Goal: Find specific page/section: Find specific page/section

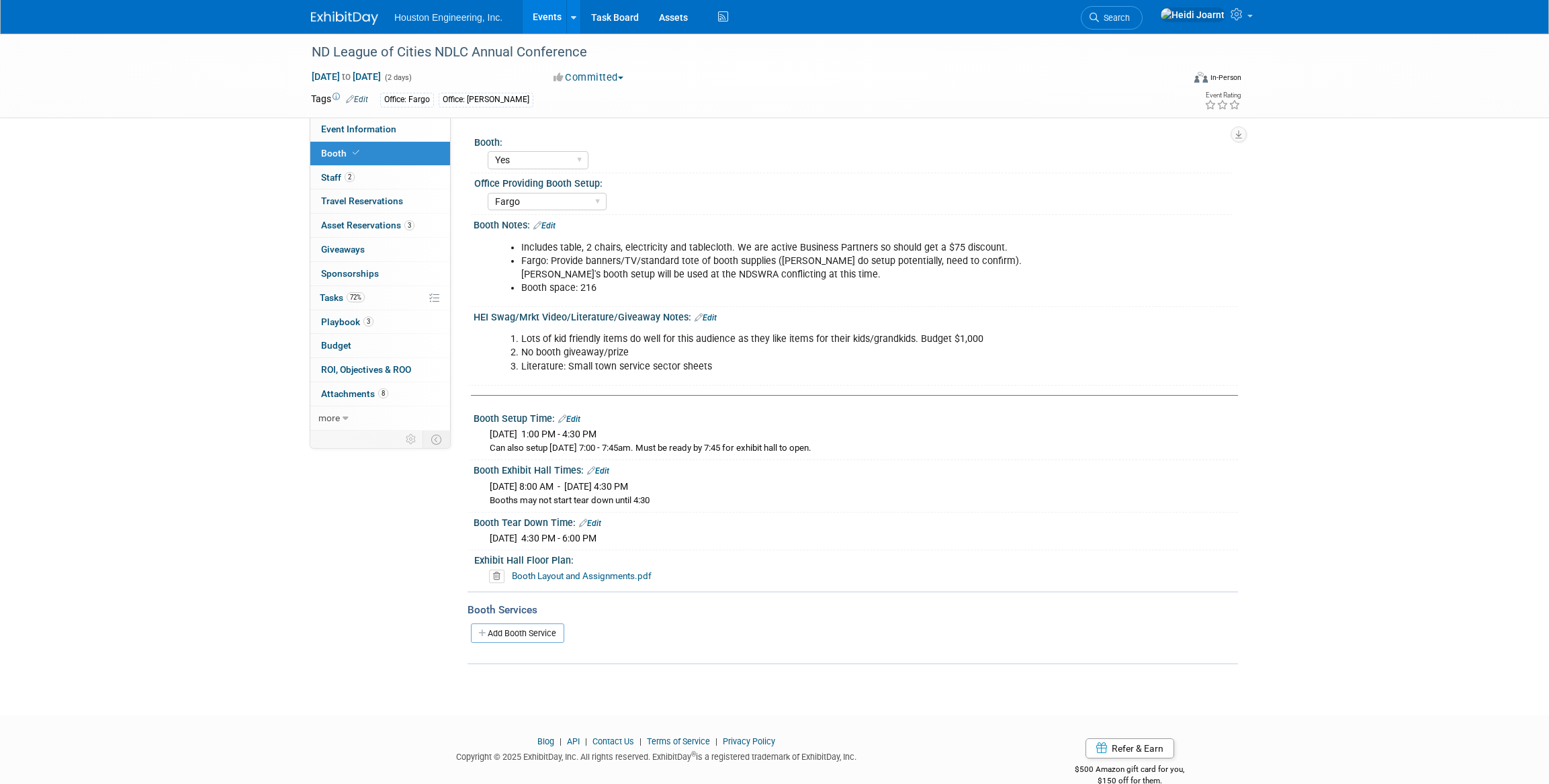
select select "Yes"
select select "Fargo"
click at [1130, 16] on span "Search" at bounding box center [1114, 17] width 31 height 10
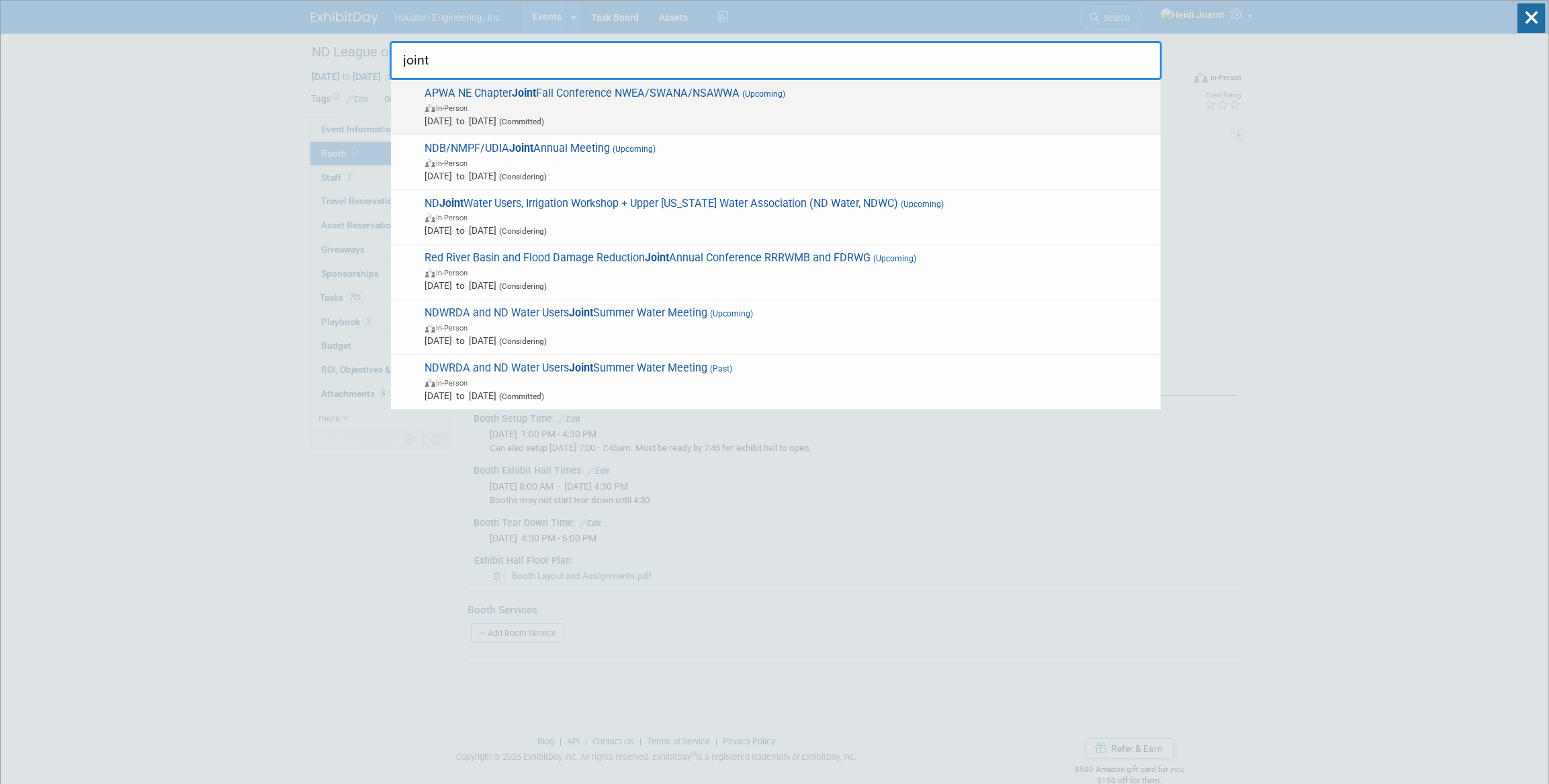
type input "joint"
click at [809, 112] on span "In-Person" at bounding box center [789, 107] width 729 height 13
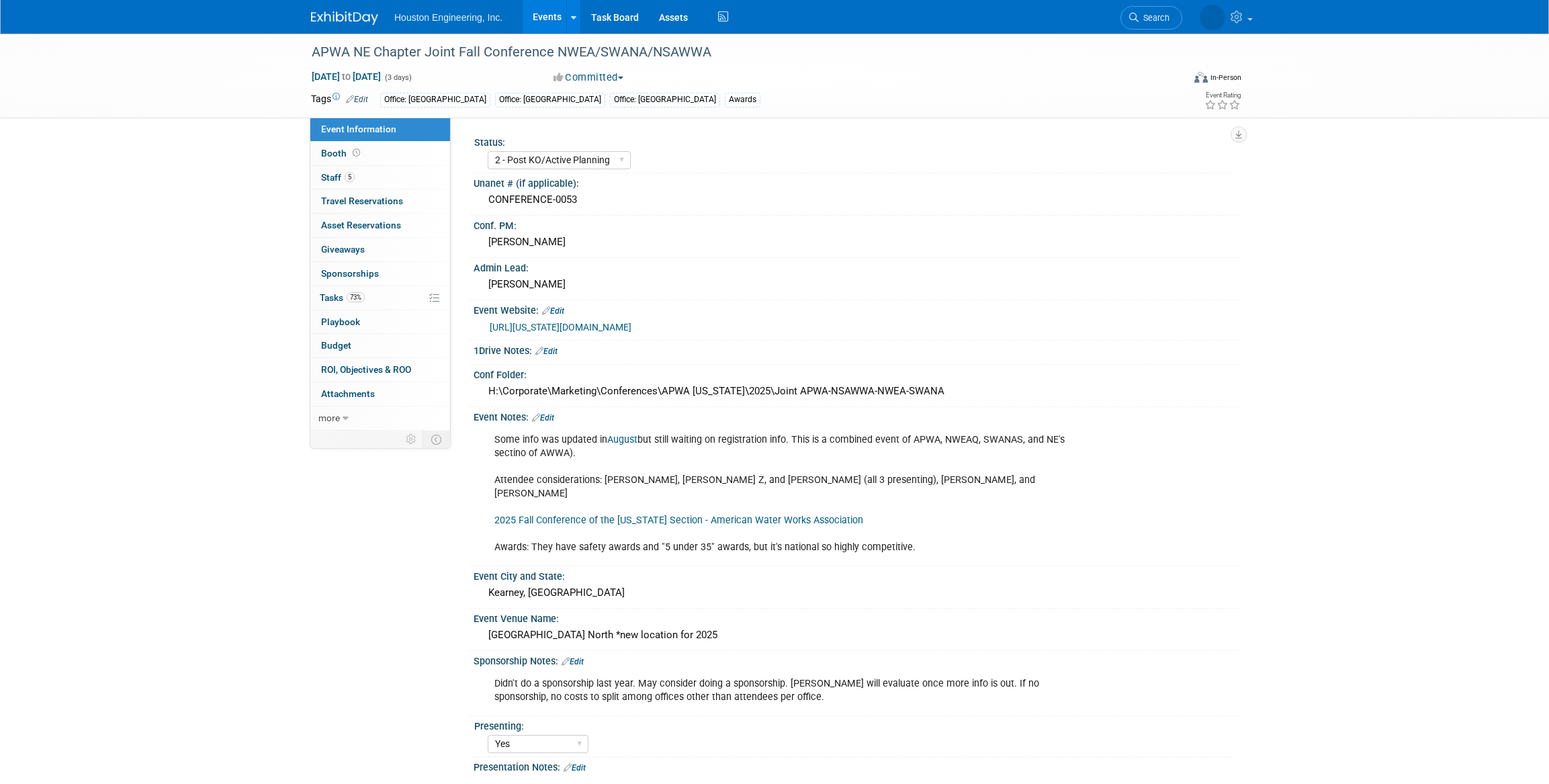
select select "2 - Post KO/Active Planning"
select select "Yes"
select select "Multi-sector/Any/All"
click at [395, 299] on link "73% Tasks 73%" at bounding box center [380, 298] width 140 height 24
